Goal: Task Accomplishment & Management: Manage account settings

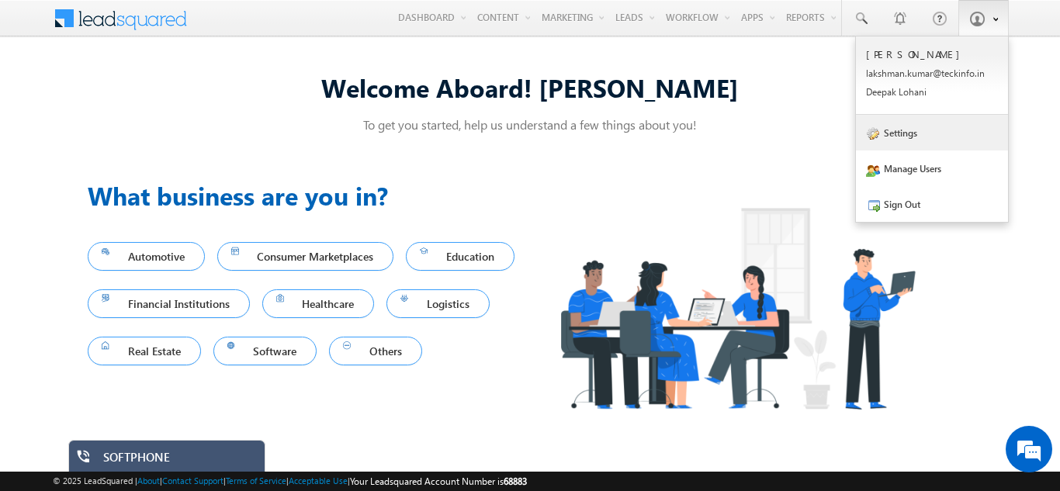
click at [905, 137] on link "Settings" at bounding box center [932, 133] width 152 height 36
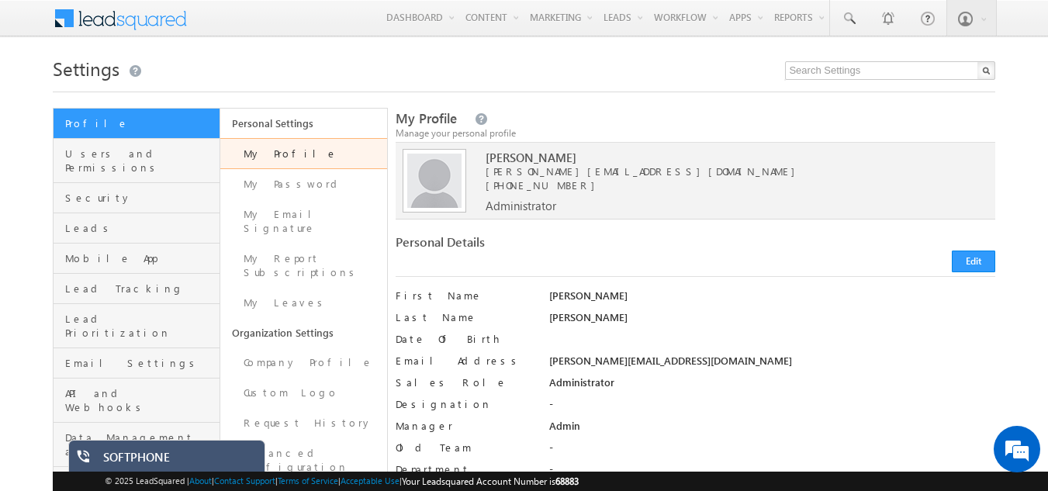
click at [971, 117] on div "My Profile Manage your personal profile" at bounding box center [696, 125] width 601 height 33
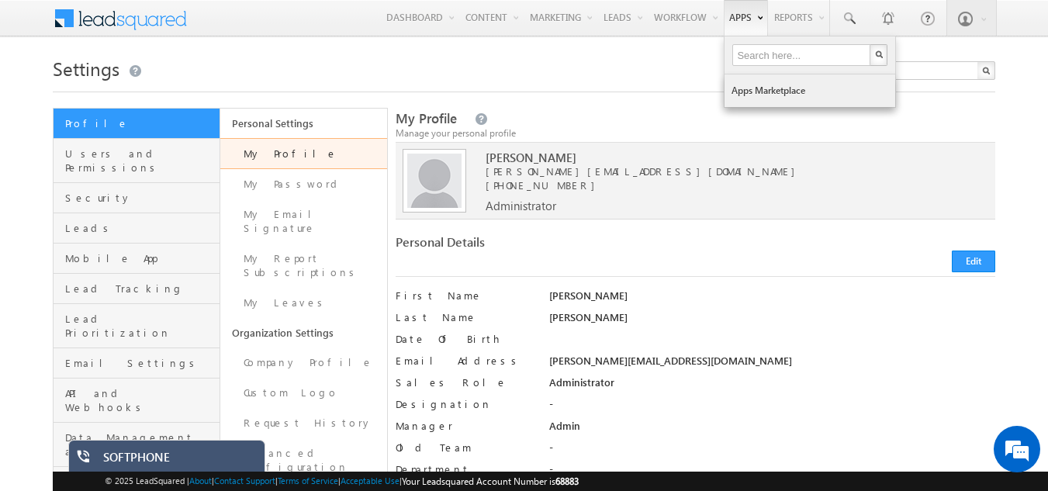
click at [751, 95] on link "Apps Marketplace" at bounding box center [810, 90] width 171 height 33
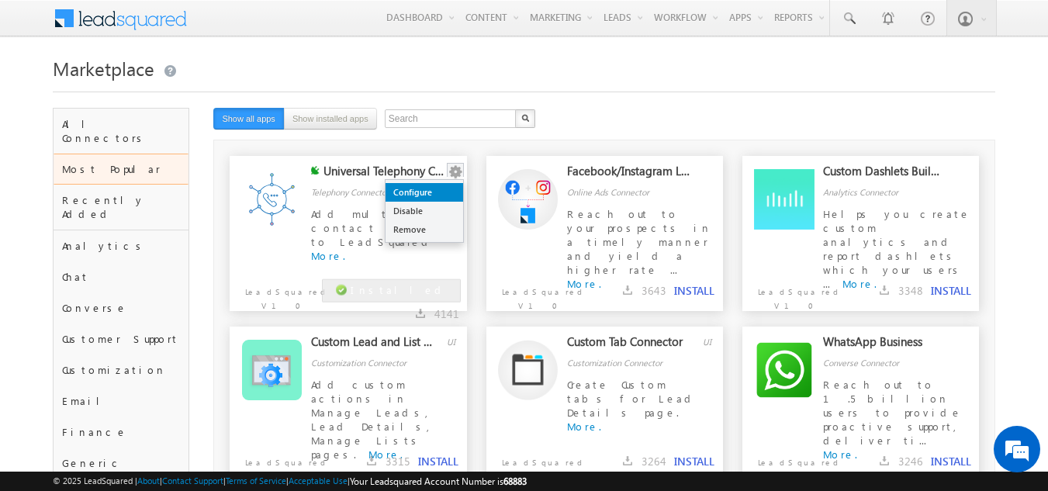
click at [423, 194] on link "Configure" at bounding box center [425, 192] width 78 height 19
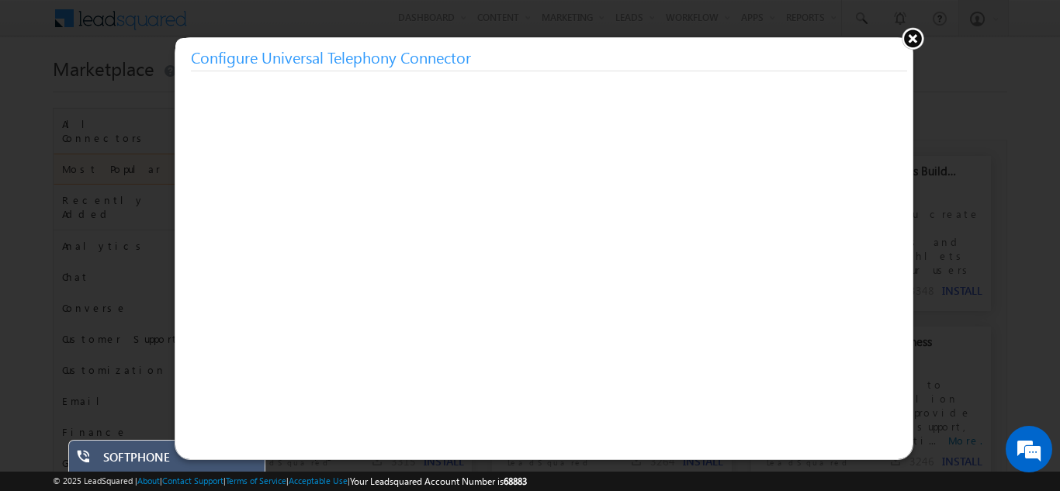
click at [910, 37] on button at bounding box center [912, 37] width 23 height 23
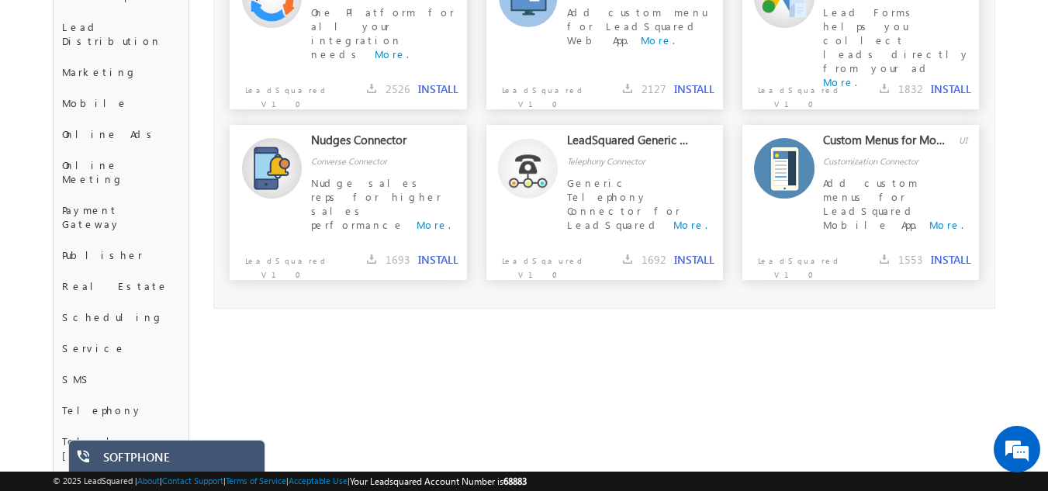
scroll to position [646, 0]
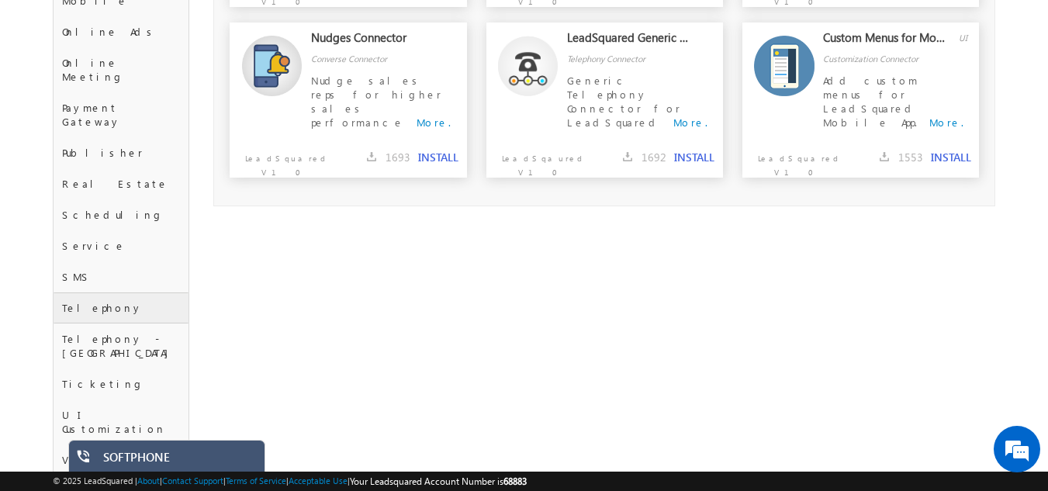
click at [89, 293] on div "Telephony" at bounding box center [122, 308] width 136 height 31
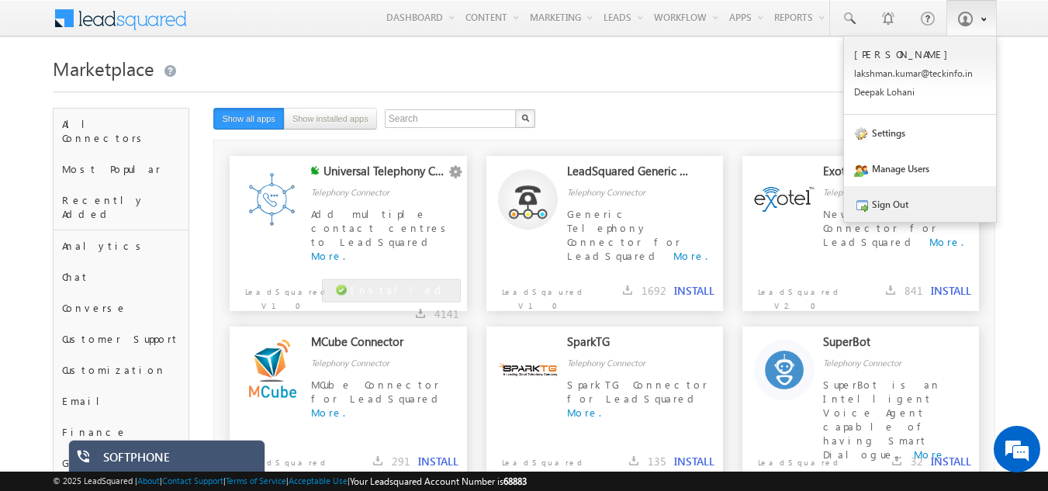
click at [902, 205] on link "Sign Out" at bounding box center [920, 204] width 152 height 36
